Goal: Contribute content

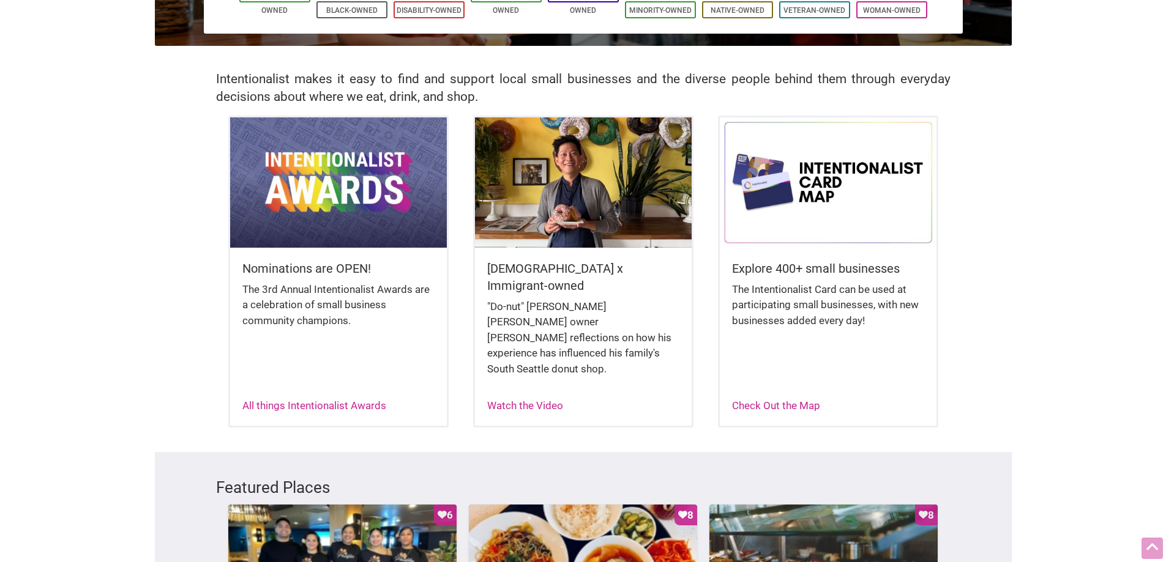
scroll to position [316, 0]
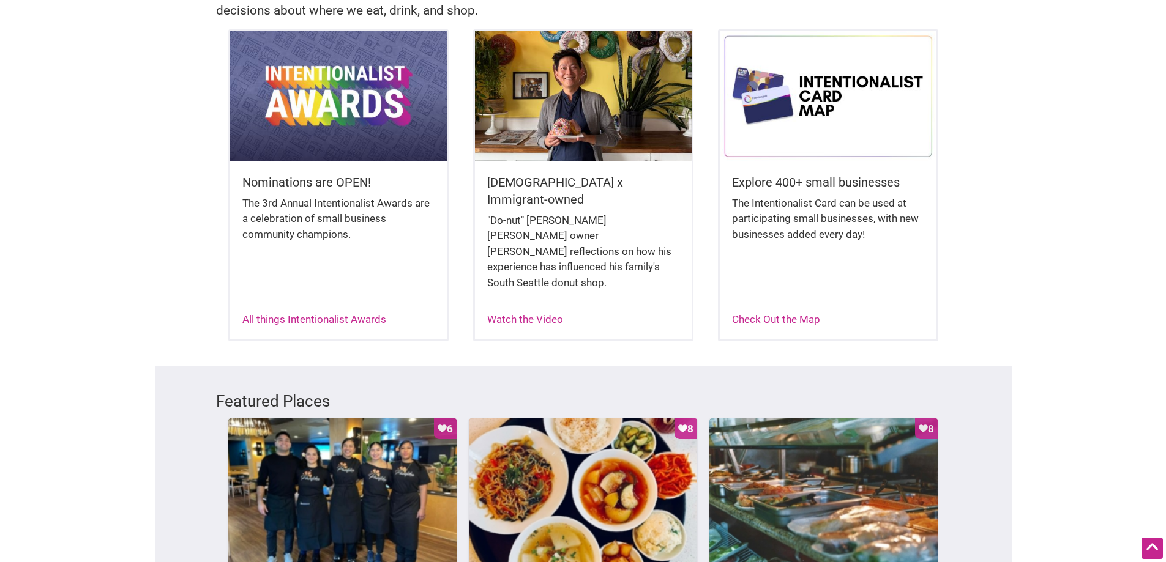
click at [366, 137] on img at bounding box center [338, 96] width 217 height 130
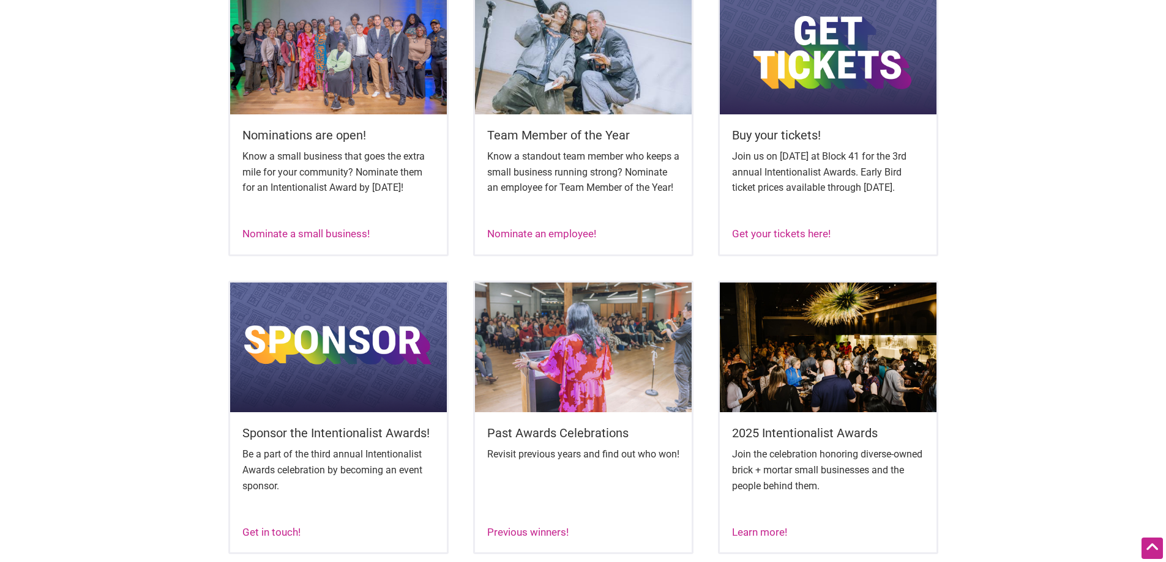
scroll to position [305, 0]
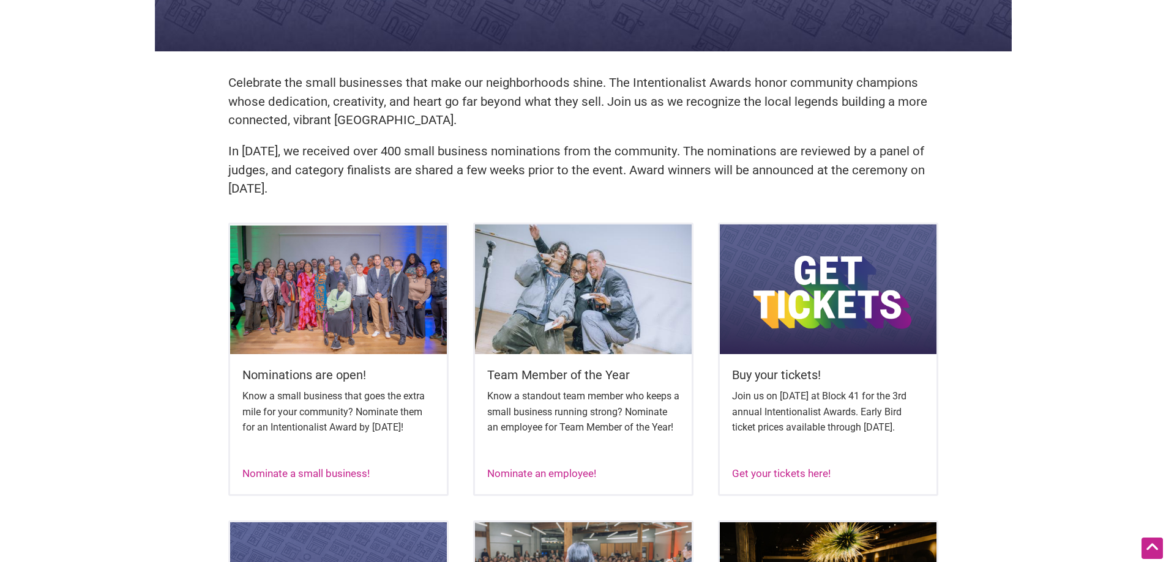
drag, startPoint x: 1174, startPoint y: 98, endPoint x: 1174, endPoint y: 204, distance: 105.8
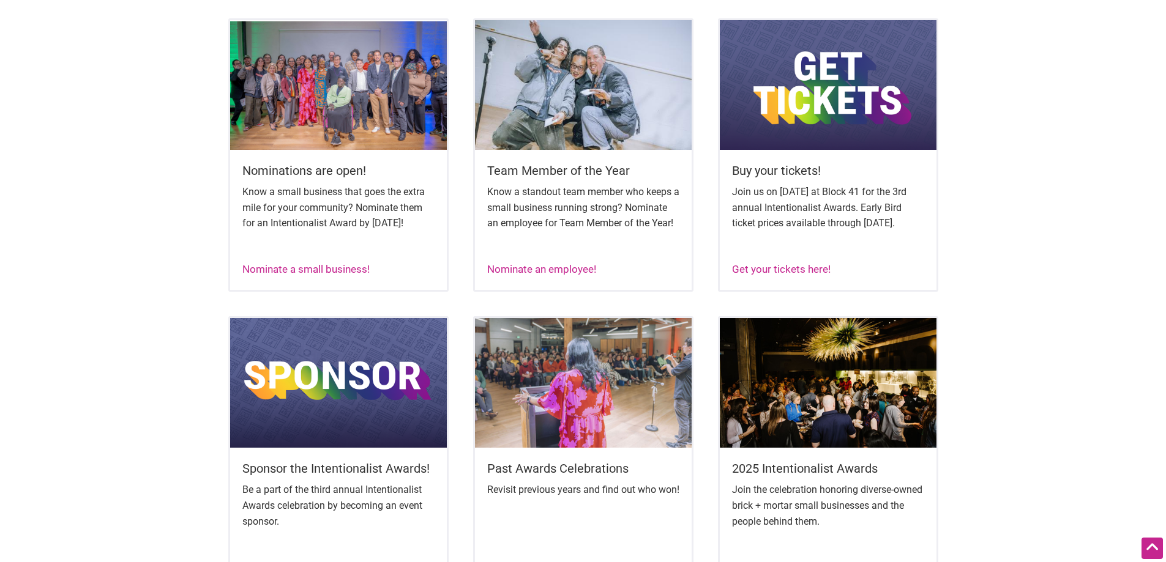
scroll to position [444, 0]
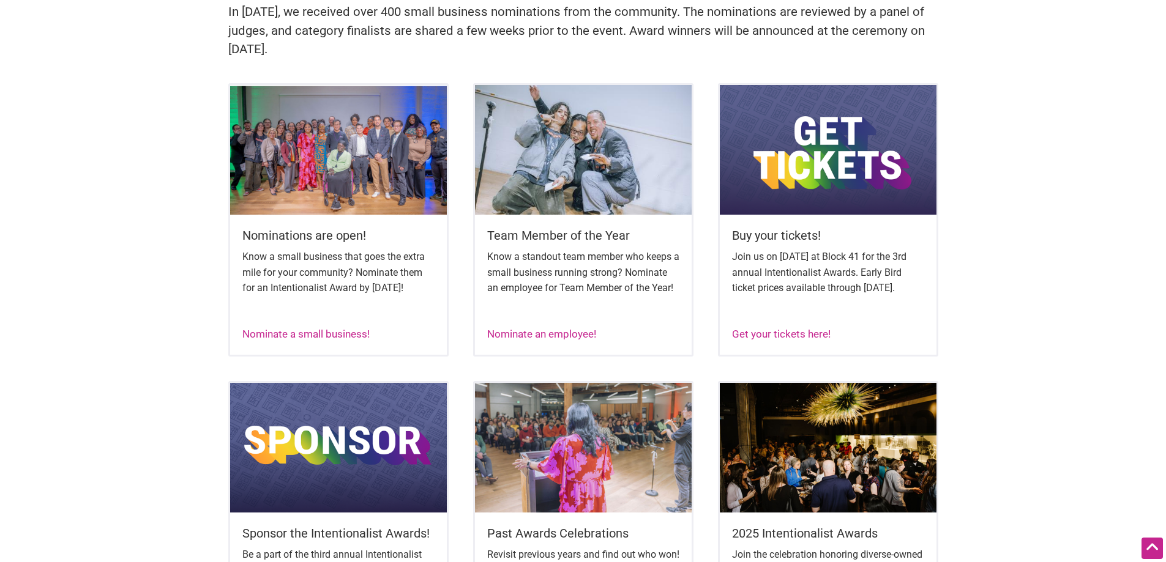
click at [341, 144] on img at bounding box center [338, 150] width 217 height 130
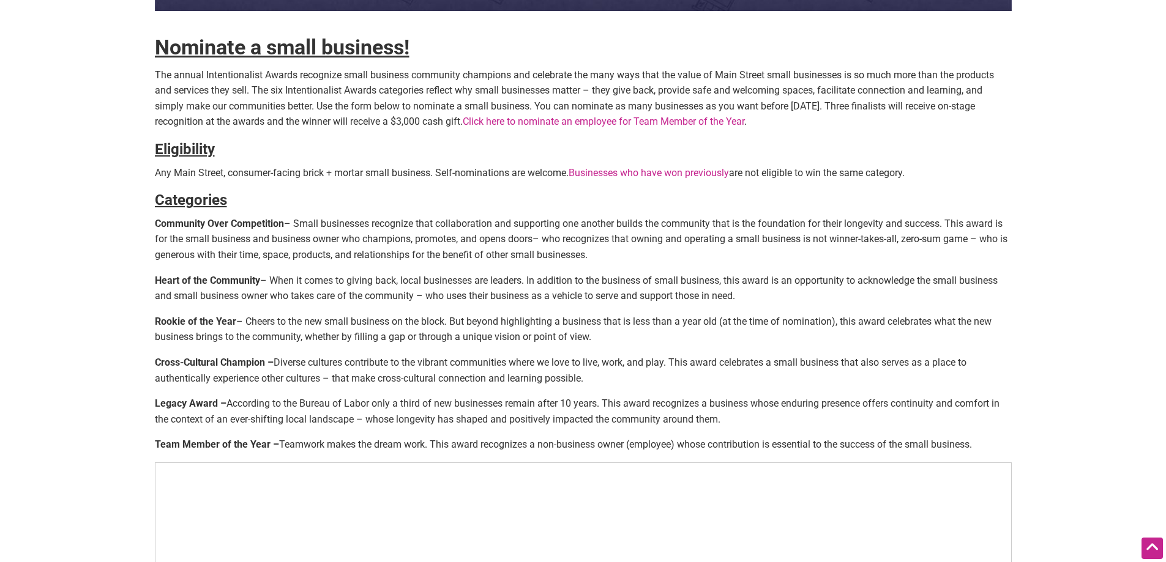
scroll to position [293, 0]
